Goal: Communication & Community: Answer question/provide support

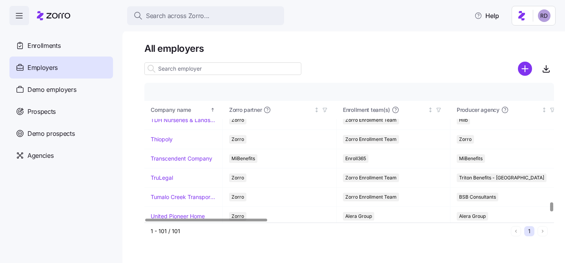
scroll to position [1764, 0]
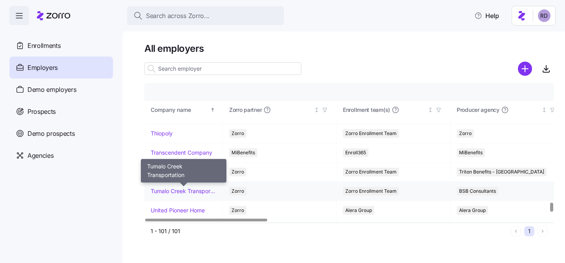
click at [184, 190] on link "Tumalo Creek Transportation" at bounding box center [184, 191] width 66 height 8
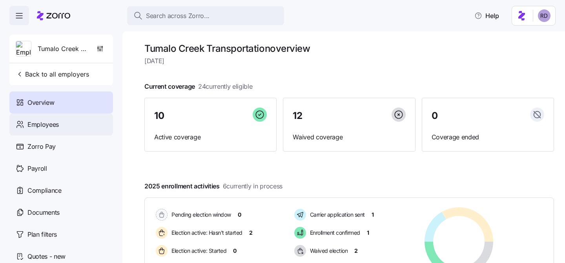
click at [59, 127] on div "Employees" at bounding box center [61, 124] width 104 height 22
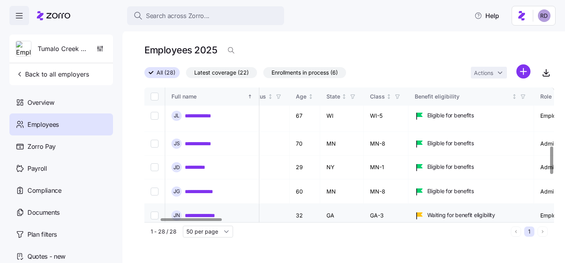
scroll to position [284, 0]
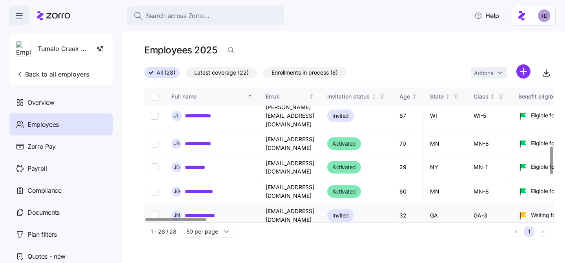
click at [152, 211] on input "Select record 16" at bounding box center [155, 215] width 8 height 8
checkbox input "true"
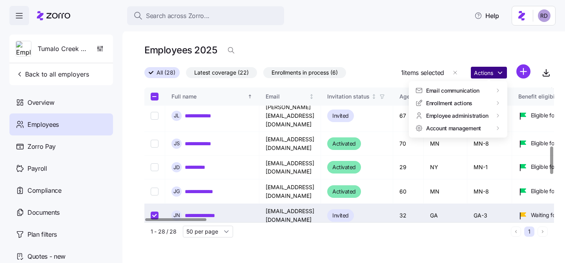
click at [494, 78] on html "**********" at bounding box center [282, 129] width 565 height 258
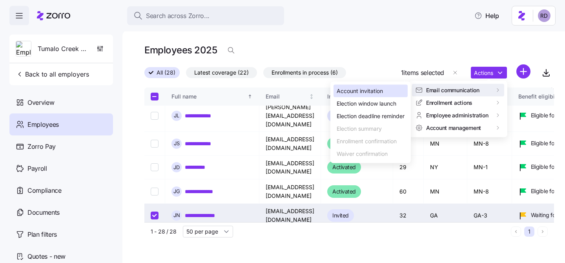
click at [390, 89] on div "Account invitation" at bounding box center [370, 91] width 74 height 13
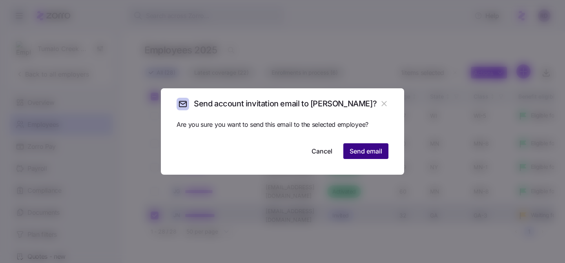
click at [363, 153] on span "Send email" at bounding box center [366, 150] width 33 height 9
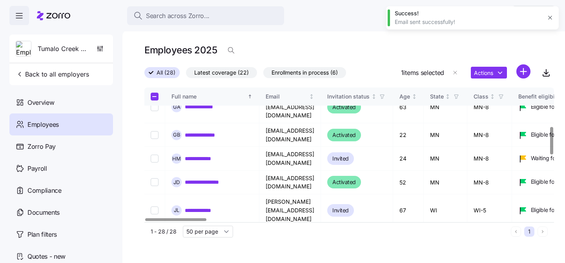
scroll to position [189, 0]
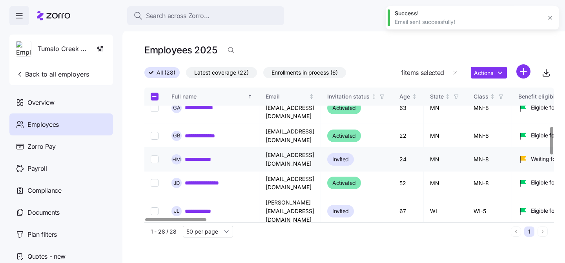
click at [156, 155] on input "Select record 10" at bounding box center [155, 159] width 8 height 8
checkbox input "true"
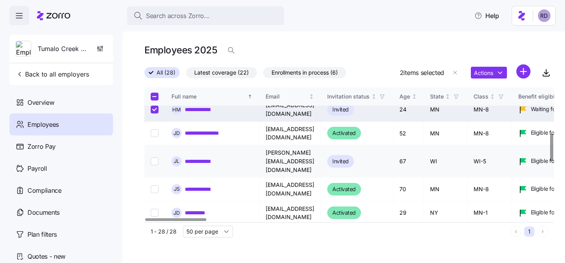
scroll to position [262, 0]
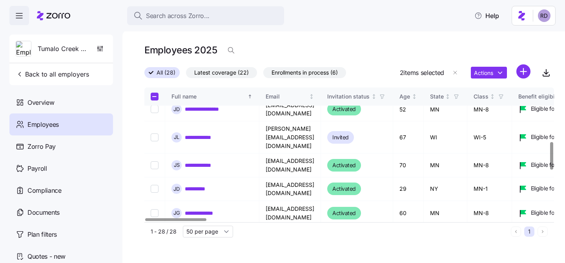
click at [153, 233] on input "Select record 16" at bounding box center [155, 237] width 8 height 8
checkbox input "false"
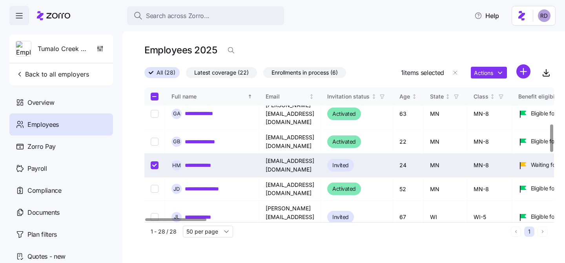
scroll to position [177, 0]
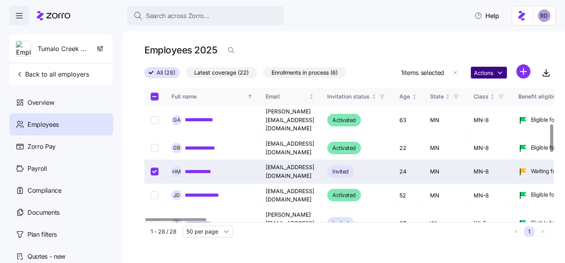
click at [483, 74] on html "**********" at bounding box center [282, 129] width 565 height 258
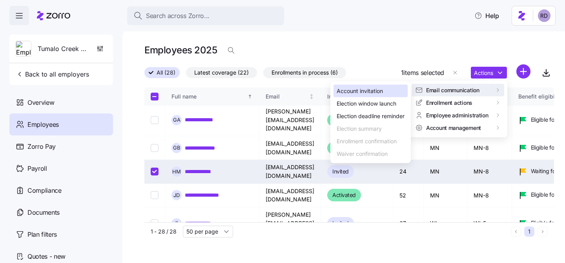
click at [405, 90] on div "Account invitation" at bounding box center [370, 91] width 74 height 13
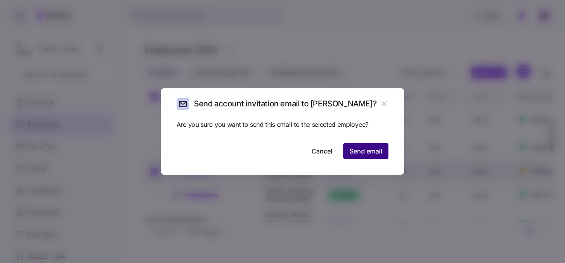
click at [373, 148] on span "Send email" at bounding box center [366, 150] width 33 height 9
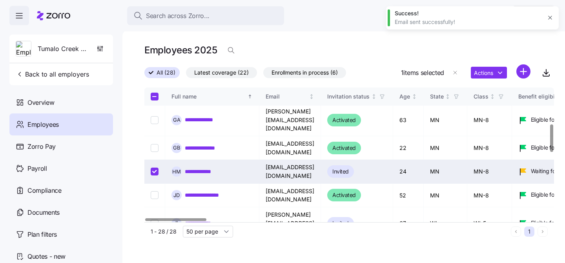
click at [151, 168] on input "Select record 10" at bounding box center [155, 172] width 8 height 8
checkbox input "false"
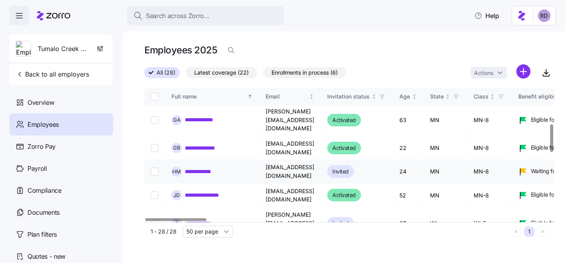
click at [273, 160] on td "[EMAIL_ADDRESS][DOMAIN_NAME]" at bounding box center [290, 172] width 62 height 24
copy td "hmenzia"
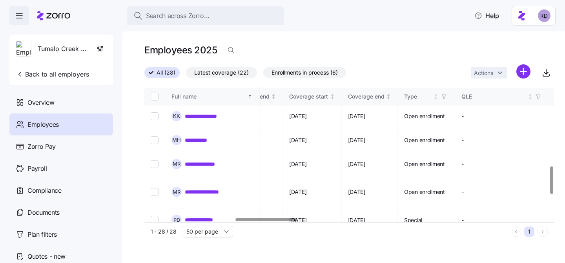
scroll to position [415, 607]
